Goal: Task Accomplishment & Management: Manage account settings

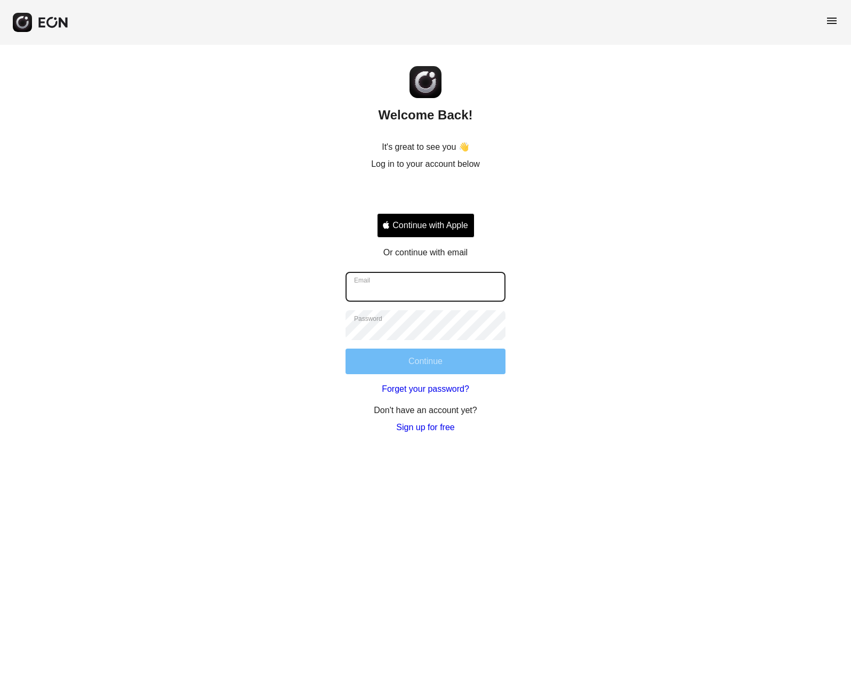
type input "**********"
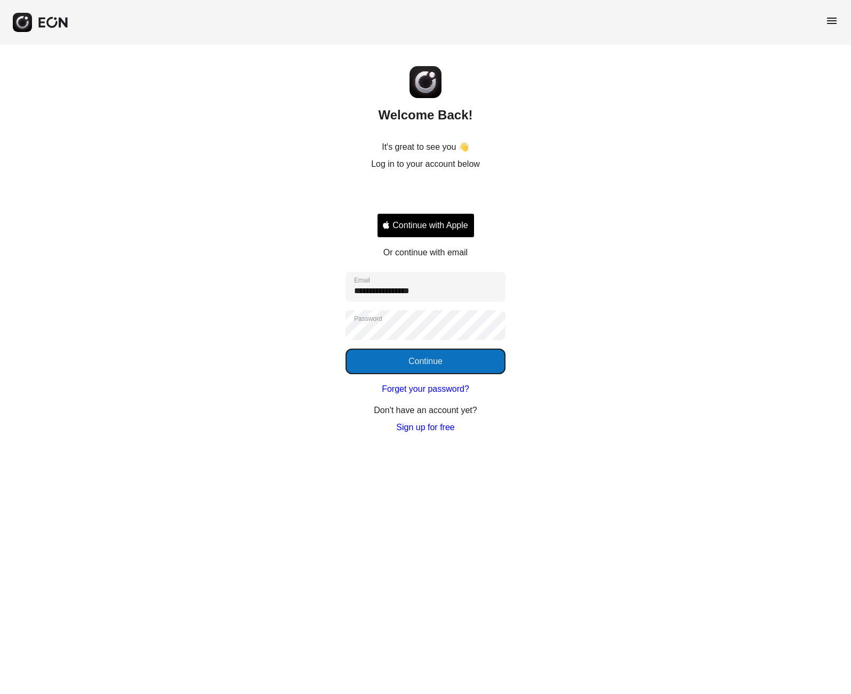
click at [431, 364] on button "Continue" at bounding box center [425, 362] width 160 height 26
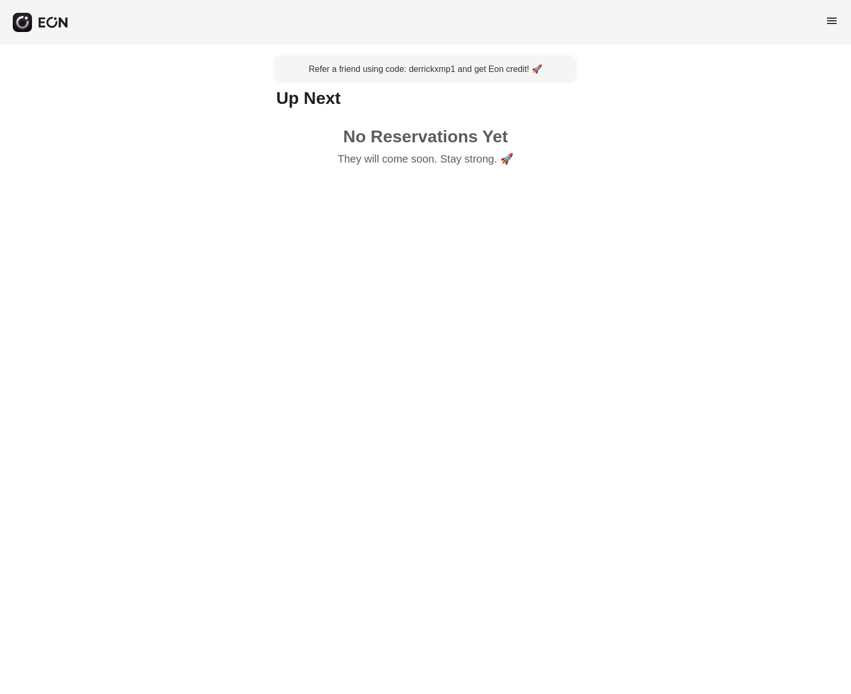
click at [837, 14] on span "menu" at bounding box center [831, 20] width 13 height 13
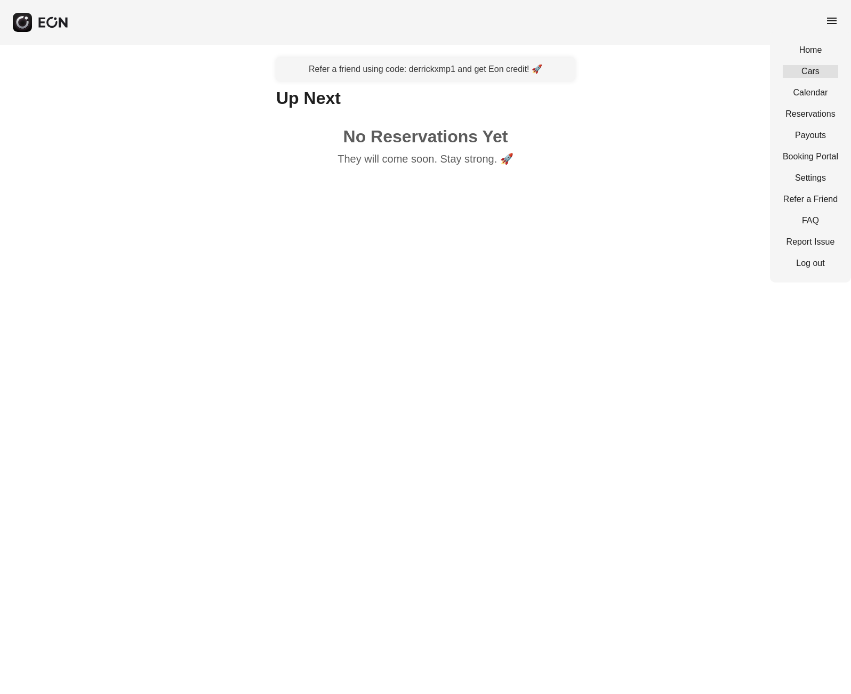
click at [818, 67] on link "Cars" at bounding box center [809, 71] width 55 height 13
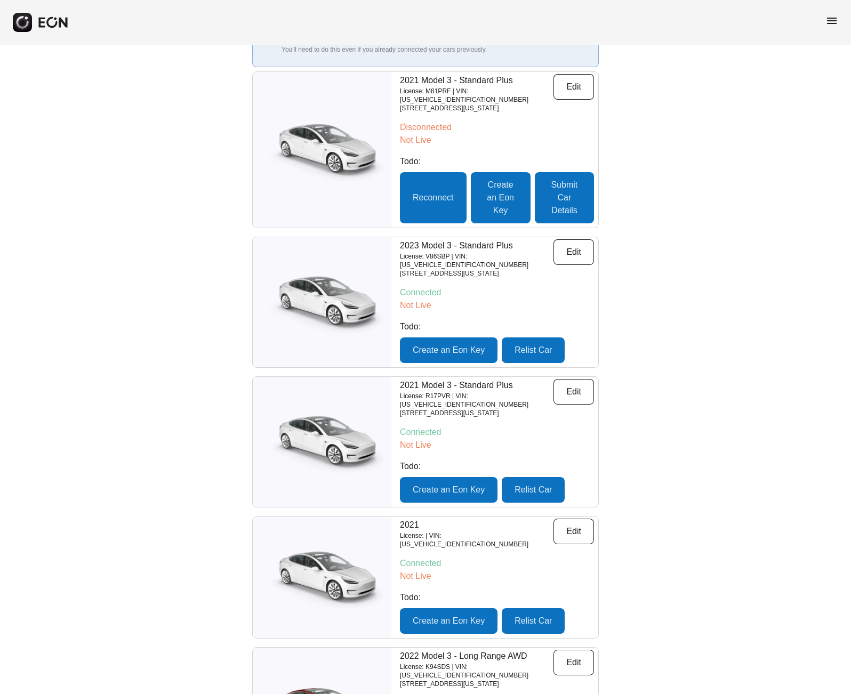
scroll to position [95, 0]
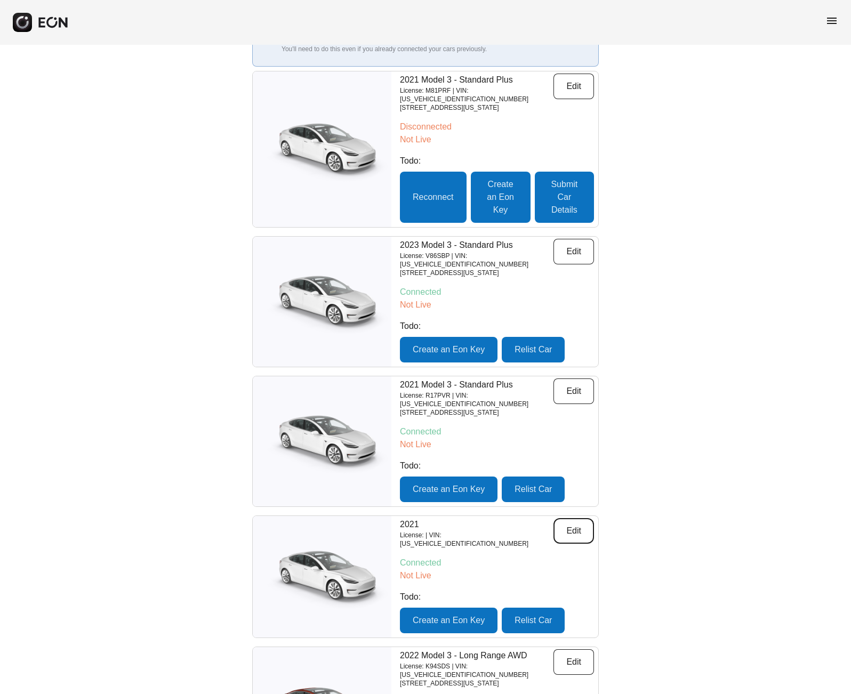
click at [563, 518] on button "Edit" at bounding box center [573, 531] width 41 height 26
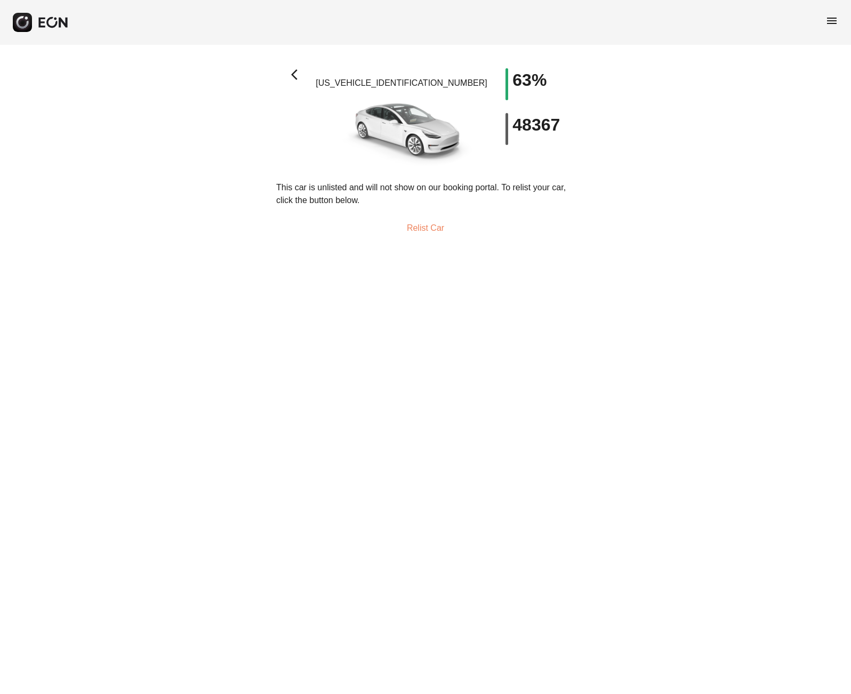
click at [413, 232] on button "Relist Car" at bounding box center [425, 228] width 63 height 26
